Goal: Check status: Check status

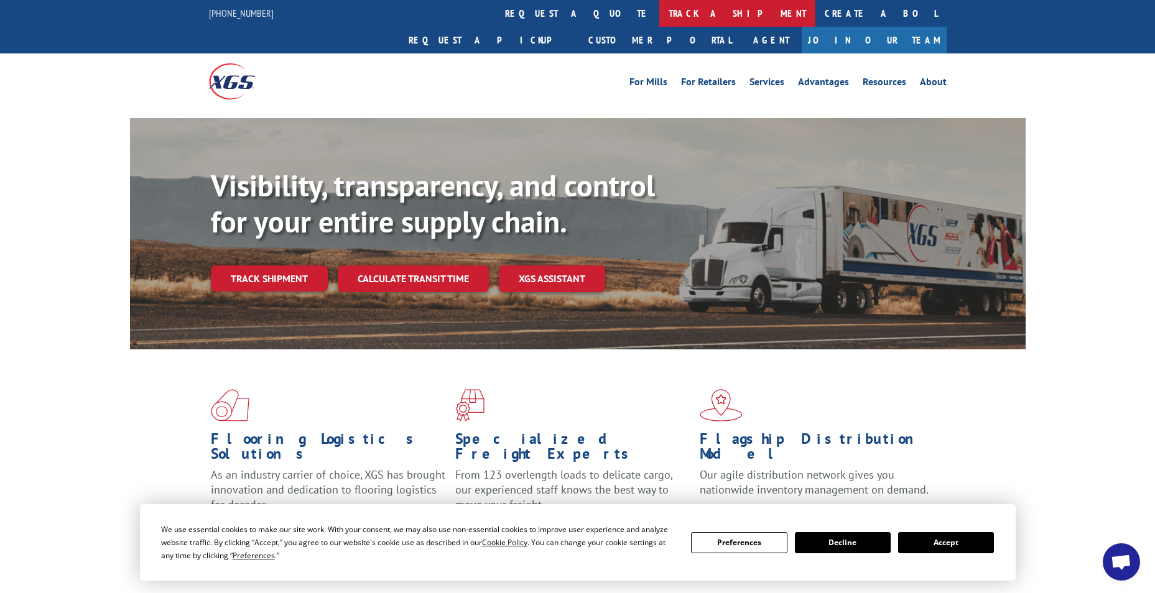
click at [659, 9] on link "track a shipment" at bounding box center [737, 13] width 156 height 27
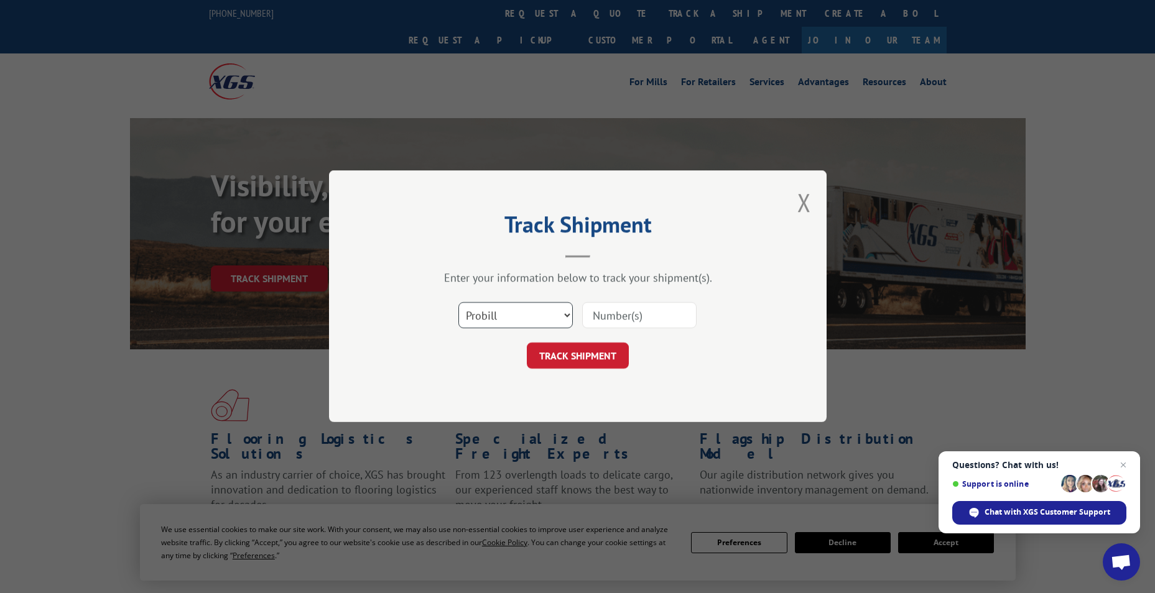
click at [558, 309] on select "Select category... Probill BOL PO" at bounding box center [515, 316] width 114 height 26
click at [458, 303] on select "Select category... Probill BOL PO" at bounding box center [515, 316] width 114 height 26
click at [645, 316] on input at bounding box center [639, 316] width 114 height 26
type input "17554311"
click at [606, 355] on button "TRACK SHIPMENT" at bounding box center [578, 356] width 102 height 26
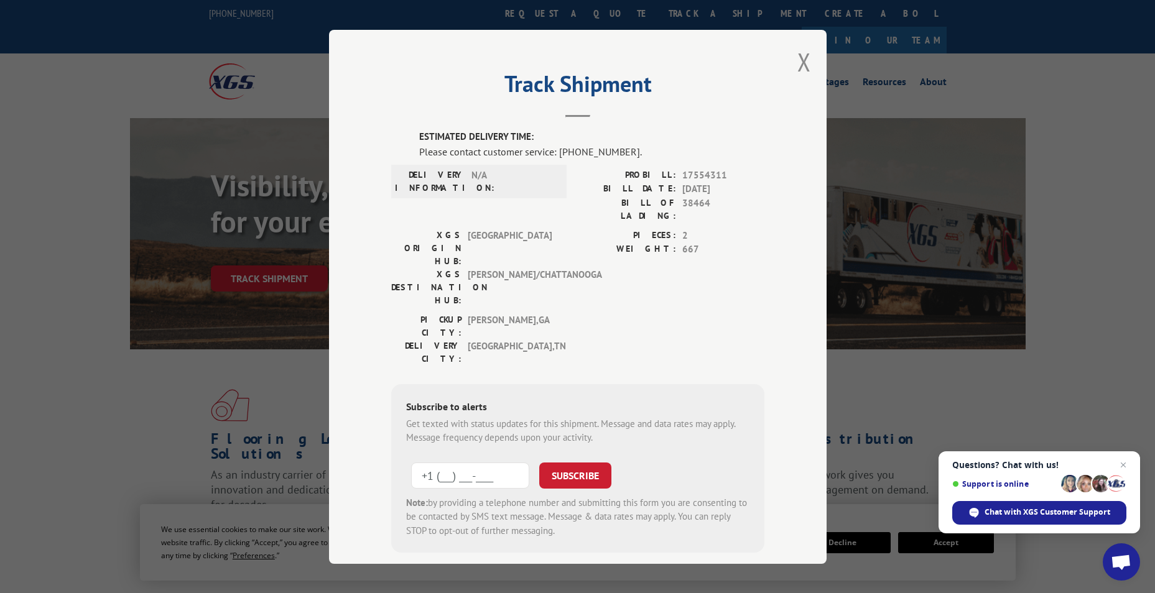
click at [476, 462] on input "+1 (___) ___-____" at bounding box center [470, 475] width 118 height 26
type input "[PHONE_NUMBER]"
click at [557, 462] on button "SUBSCRIBE" at bounding box center [575, 475] width 72 height 26
click at [801, 63] on button "Close modal" at bounding box center [804, 61] width 14 height 33
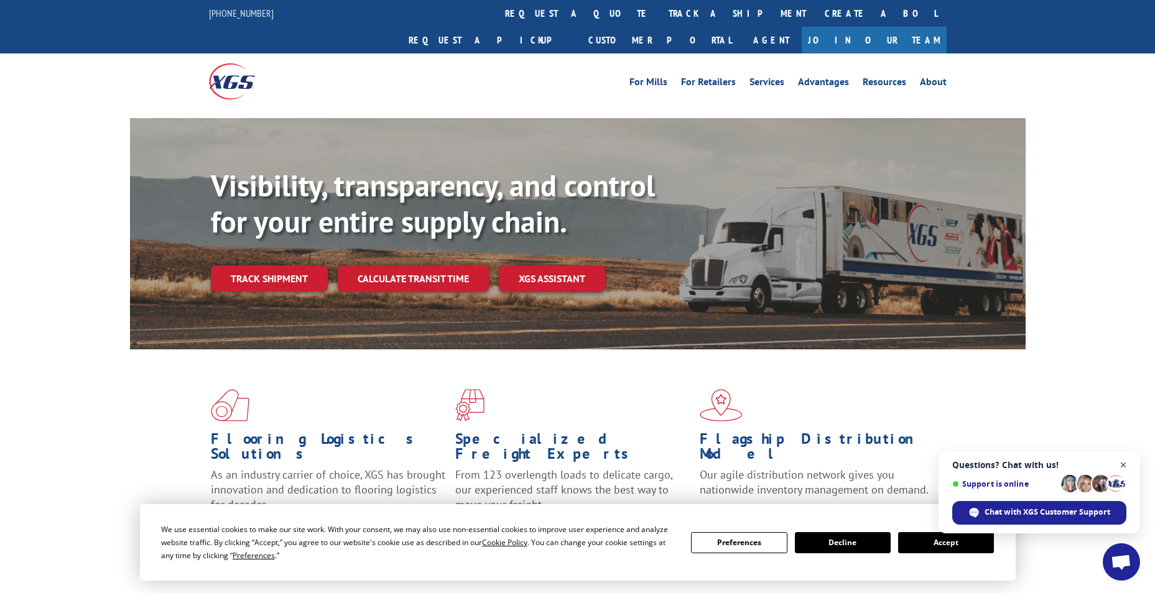
click at [1124, 462] on span "Open chat" at bounding box center [1124, 466] width 16 height 16
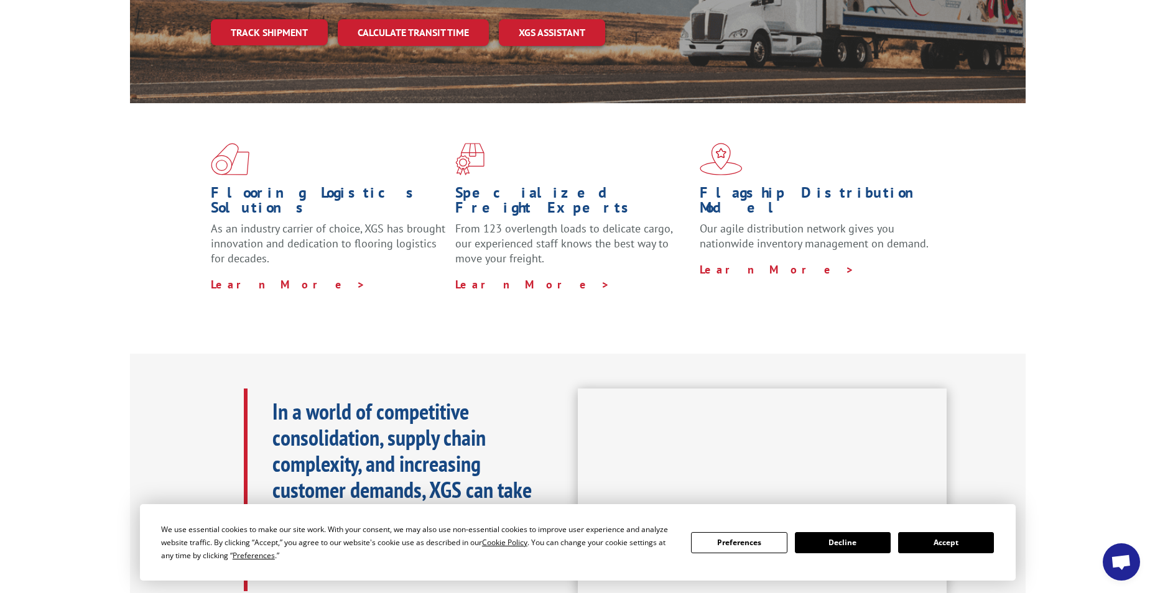
scroll to position [249, 0]
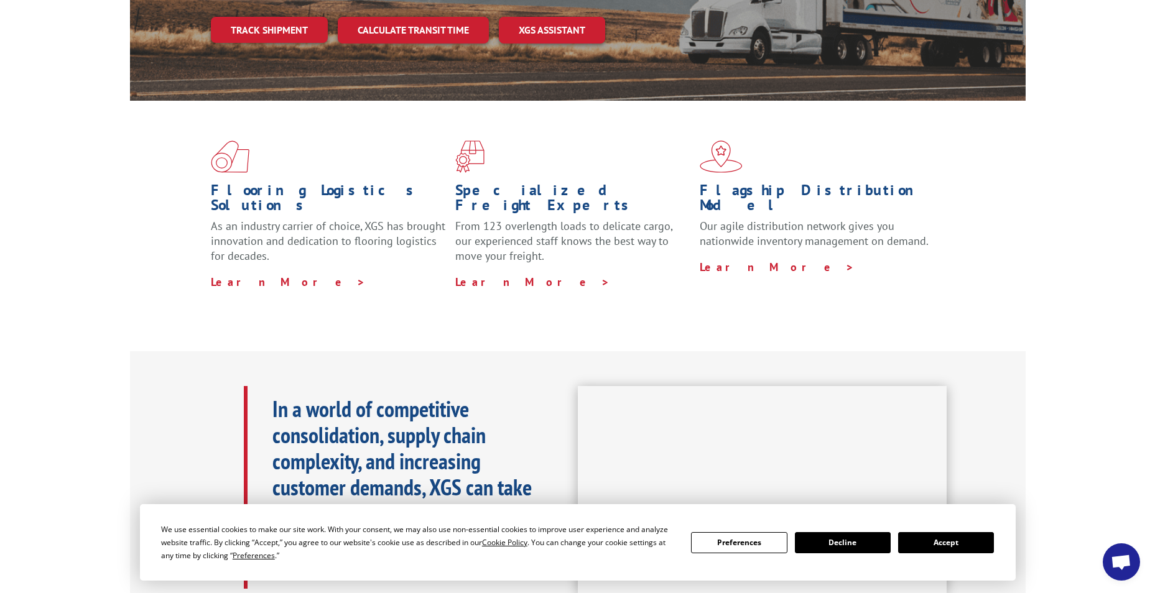
click at [958, 543] on button "Accept" at bounding box center [946, 542] width 96 height 21
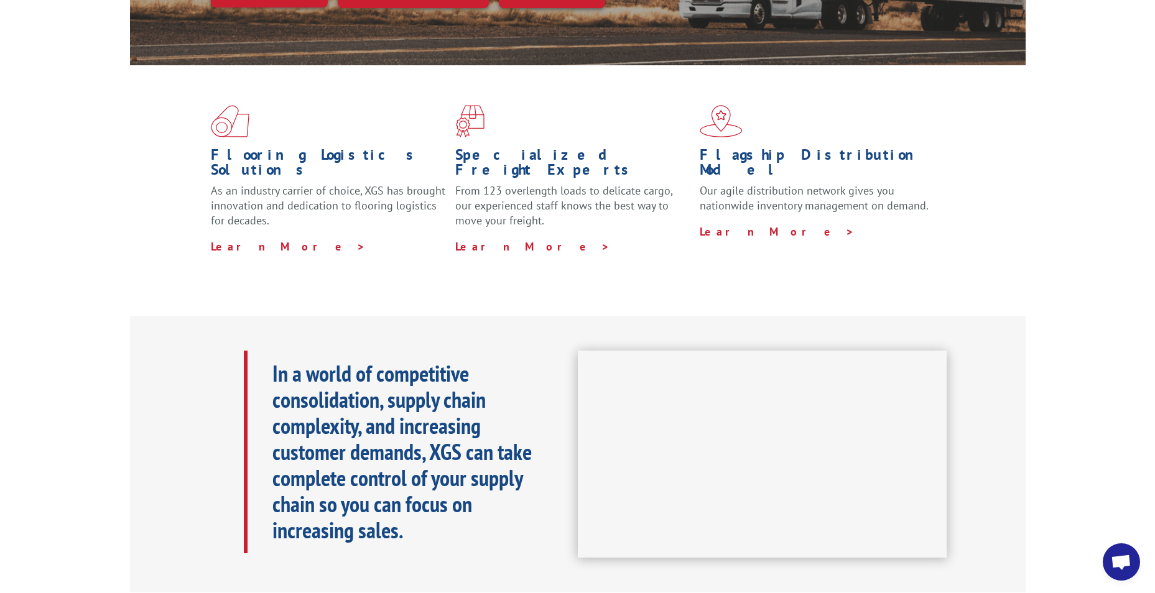
scroll to position [0, 0]
